Goal: Task Accomplishment & Management: Manage account settings

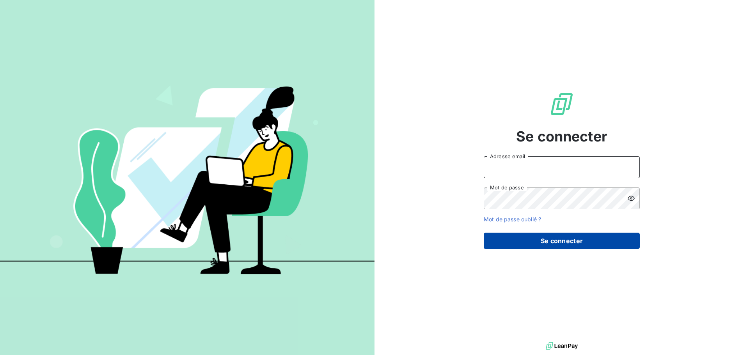
type input "[EMAIL_ADDRESS][DOMAIN_NAME]"
click at [569, 244] on button "Se connecter" at bounding box center [562, 241] width 156 height 16
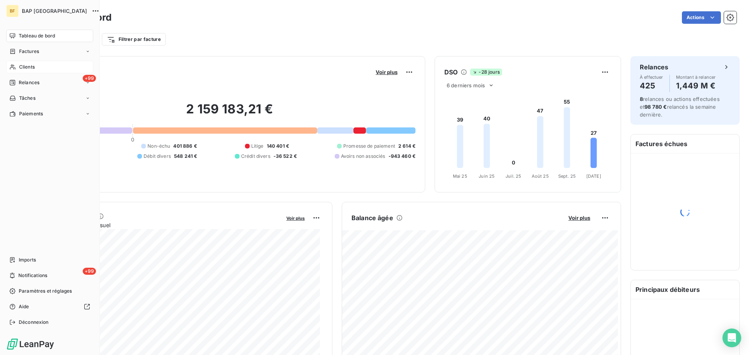
click at [12, 67] on icon at bounding box center [12, 67] width 7 height 6
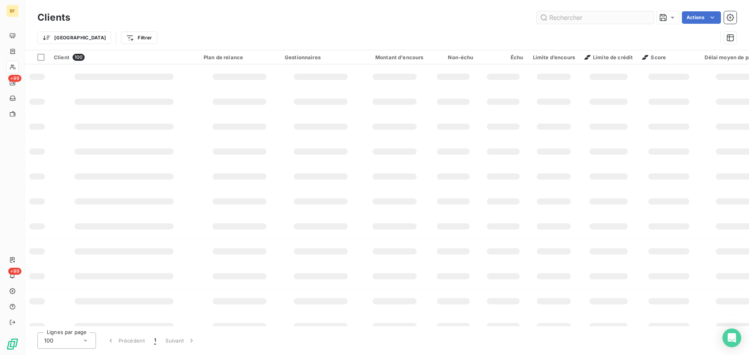
click at [571, 19] on input "text" at bounding box center [595, 17] width 117 height 12
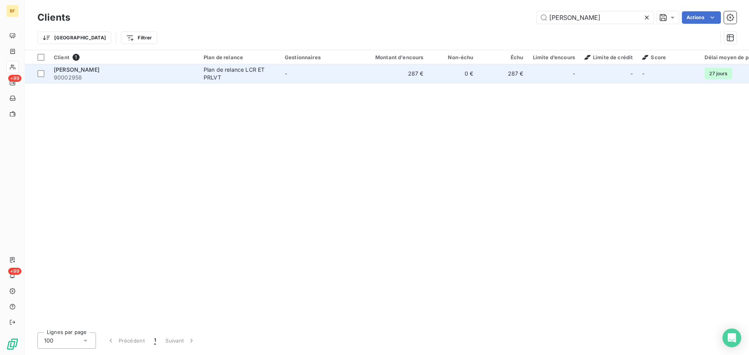
type input "[PERSON_NAME]"
click at [114, 74] on span "90002958" at bounding box center [124, 78] width 140 height 8
